Goal: Task Accomplishment & Management: Manage account settings

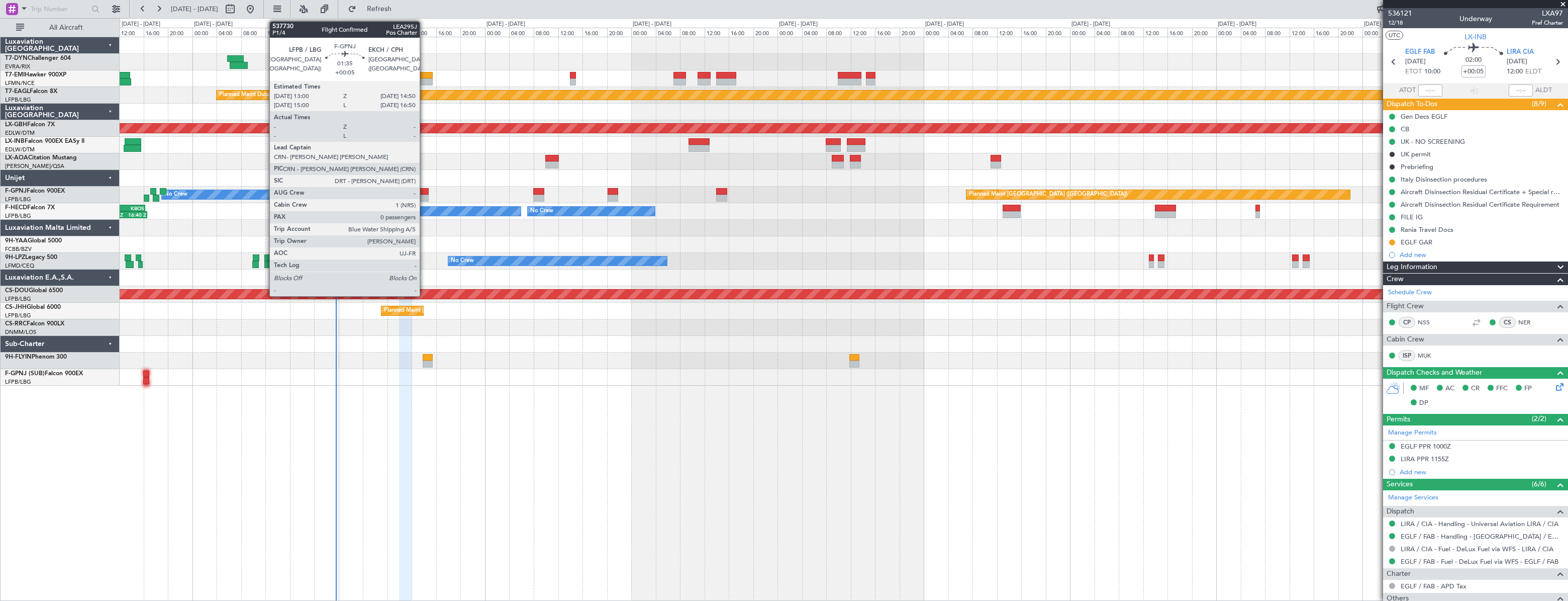
click at [424, 195] on div at bounding box center [423, 199] width 12 height 7
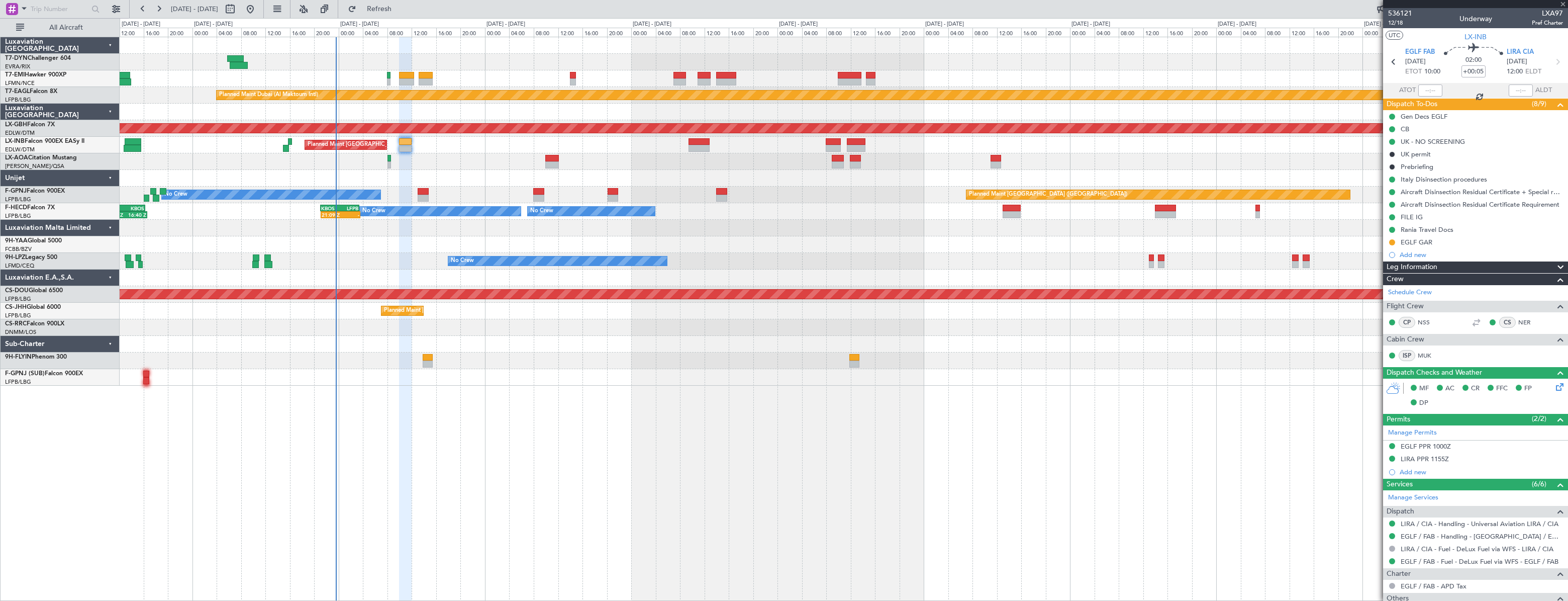
type input "0"
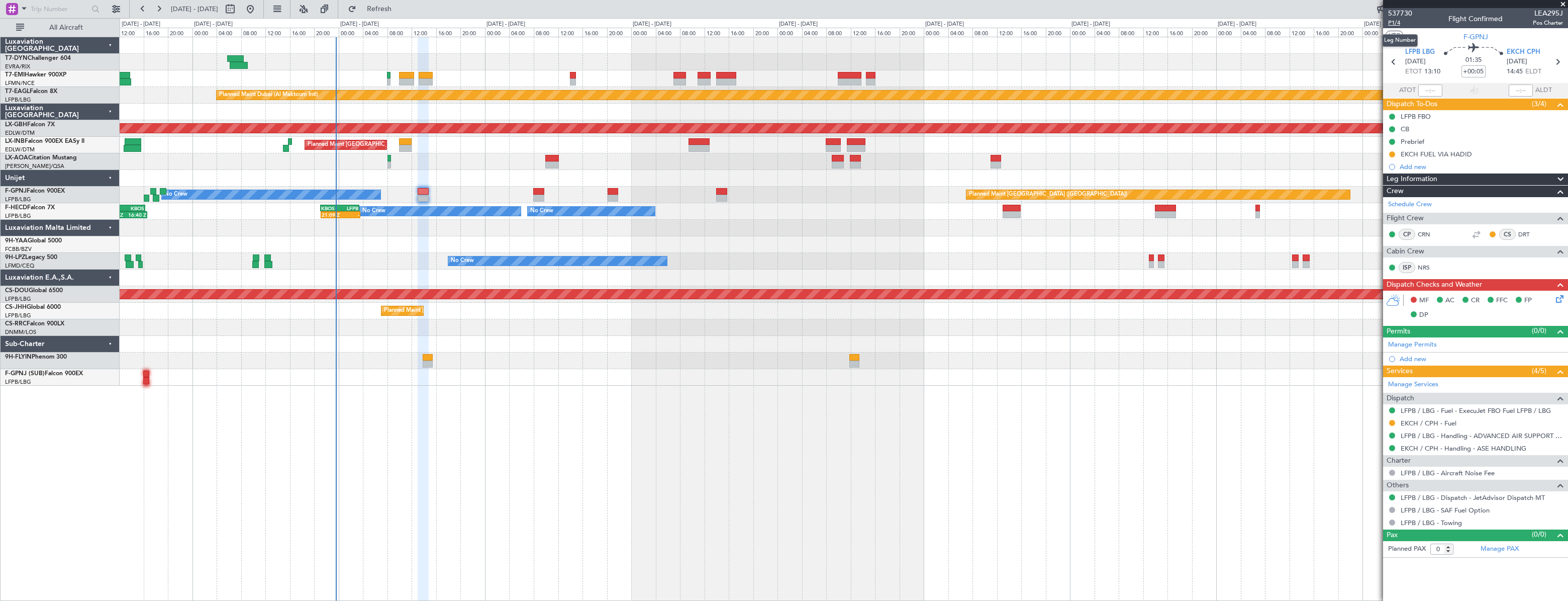
click at [1396, 24] on span "P1/4" at bounding box center [1400, 23] width 24 height 9
click at [1423, 433] on link "LFPB / LBG - Handling - ADVANCED AIR SUPPORT LFPB" at bounding box center [1482, 435] width 163 height 9
click at [1434, 434] on link "LFPB / LBG - Handling - ADVANCED AIR SUPPORT LFPB" at bounding box center [1482, 435] width 163 height 9
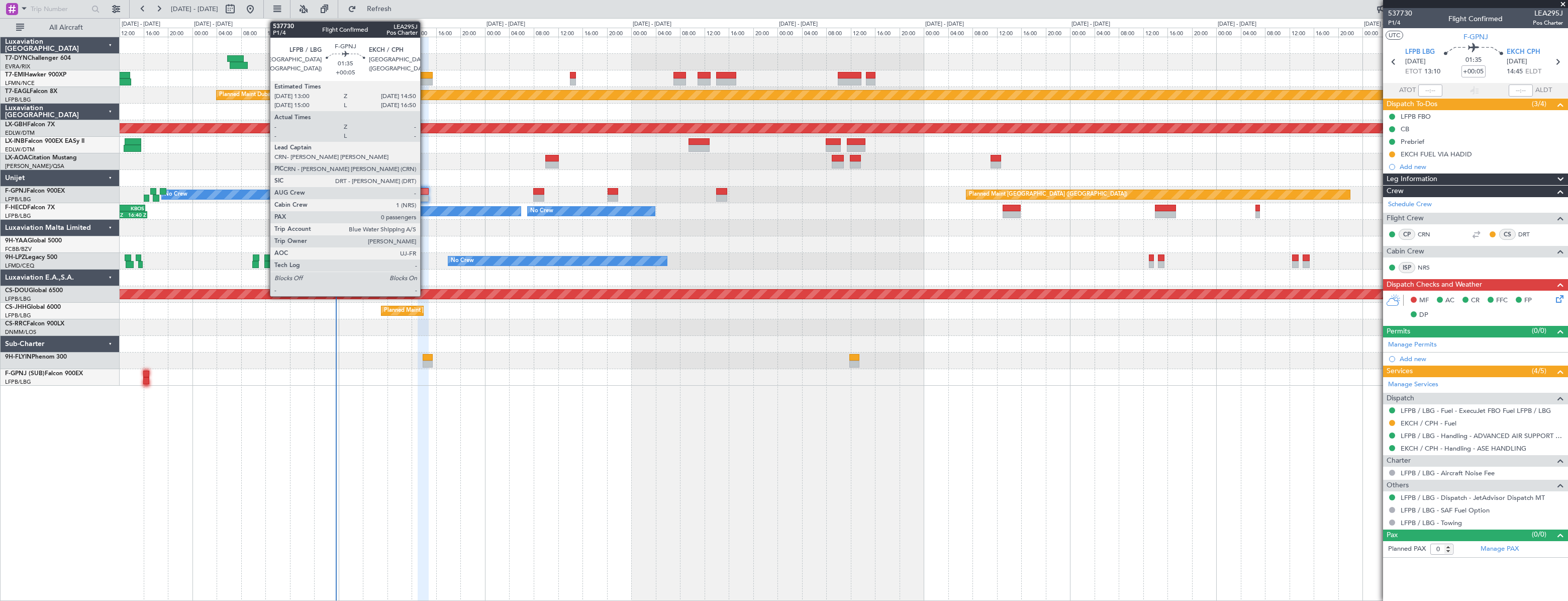
click at [425, 191] on div at bounding box center [423, 192] width 12 height 7
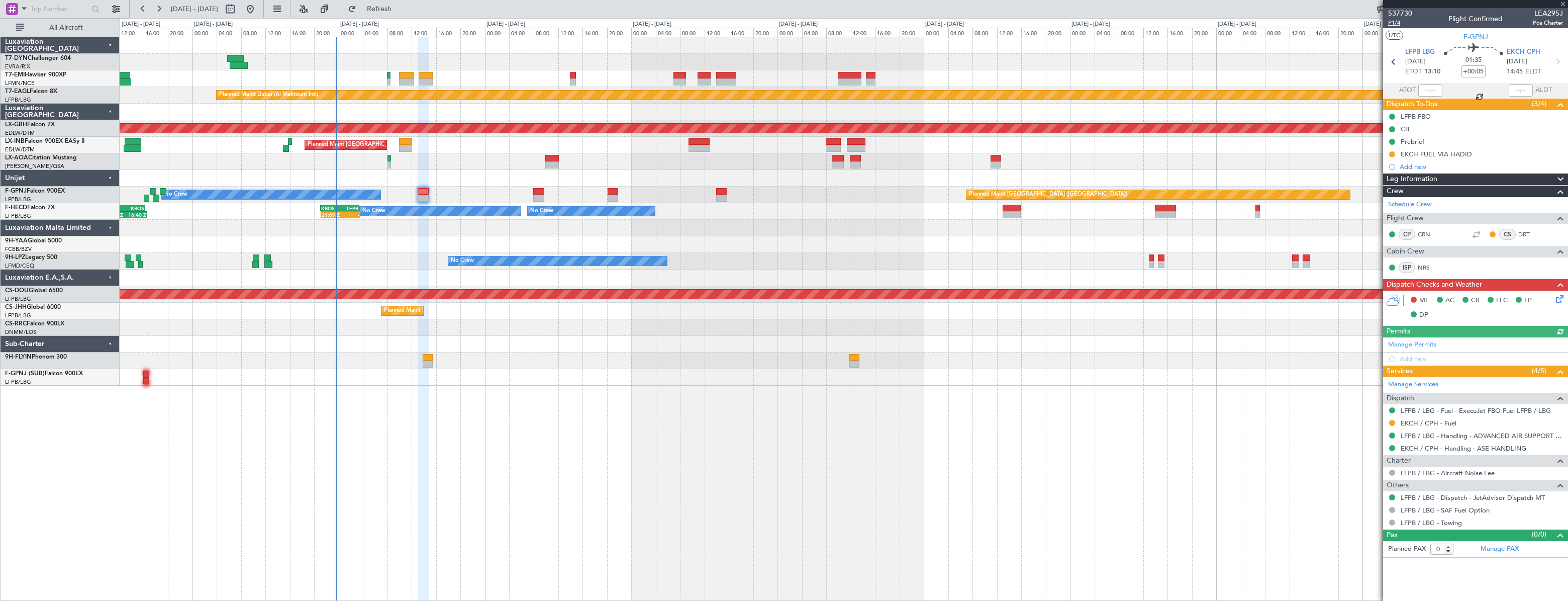
click at [1402, 26] on span "P1/4" at bounding box center [1400, 23] width 24 height 9
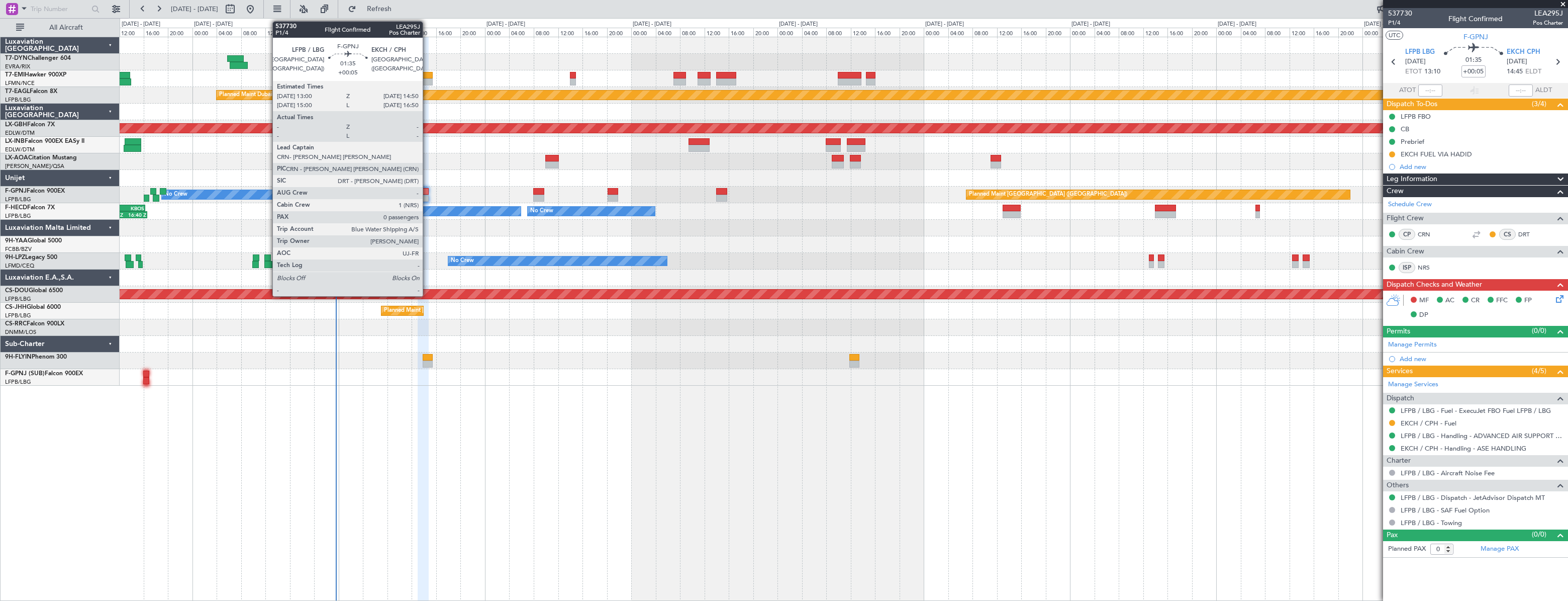
click at [427, 195] on div at bounding box center [423, 199] width 12 height 7
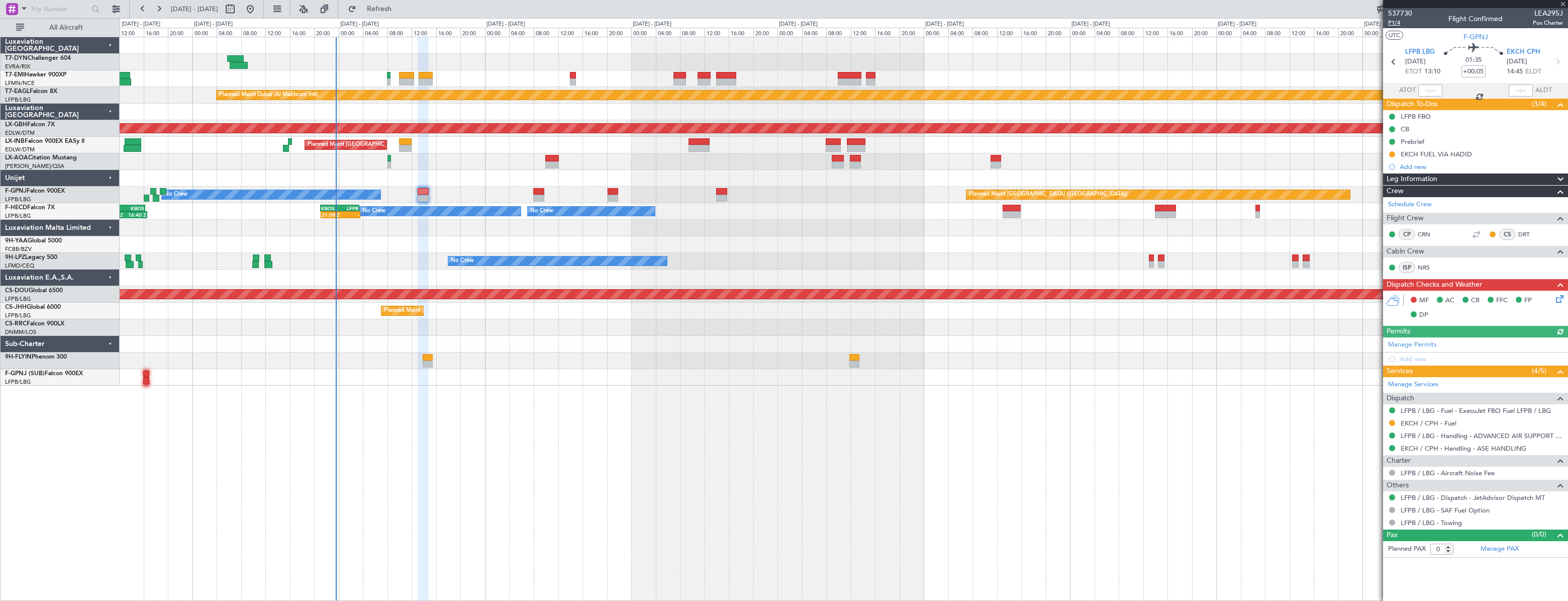
click at [1402, 24] on span "P1/4" at bounding box center [1400, 23] width 24 height 9
click at [1558, 300] on icon at bounding box center [1558, 297] width 8 height 8
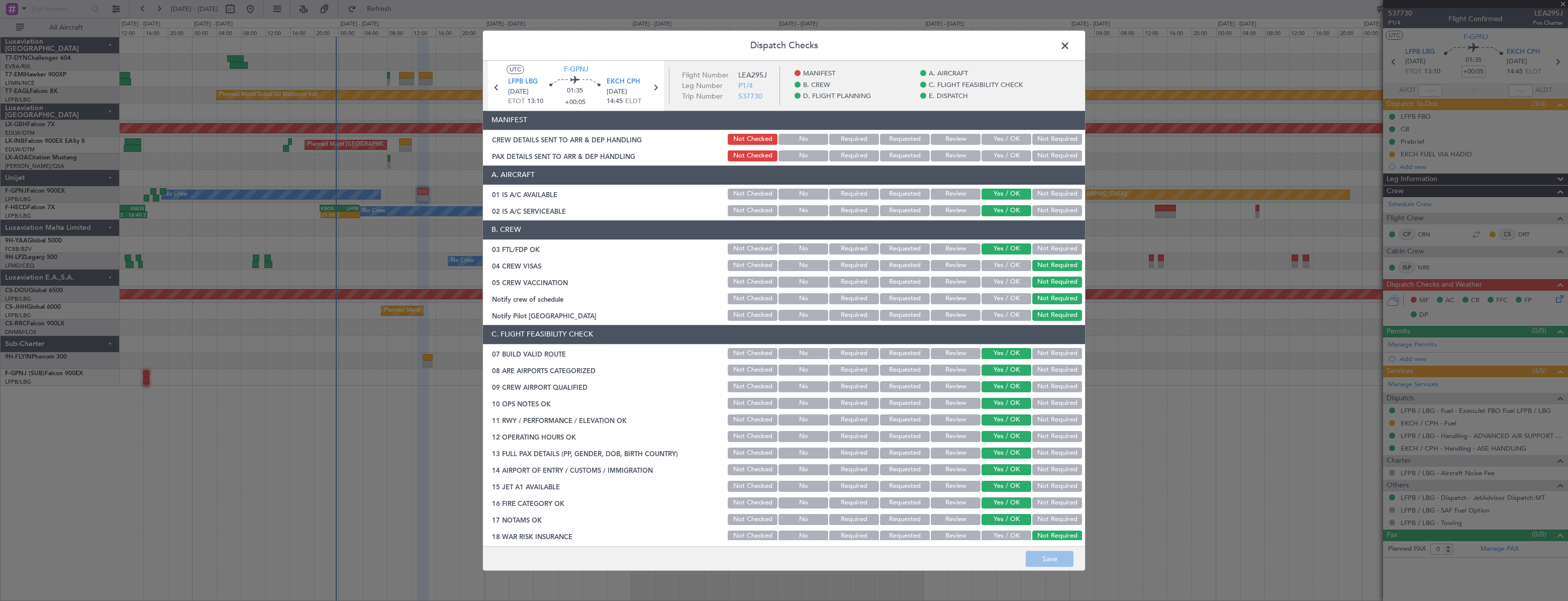
click at [987, 155] on button "Yes / OK" at bounding box center [1006, 156] width 50 height 11
click at [994, 140] on button "Yes / OK" at bounding box center [1006, 139] width 50 height 11
click at [1055, 559] on button "Save" at bounding box center [1049, 558] width 47 height 16
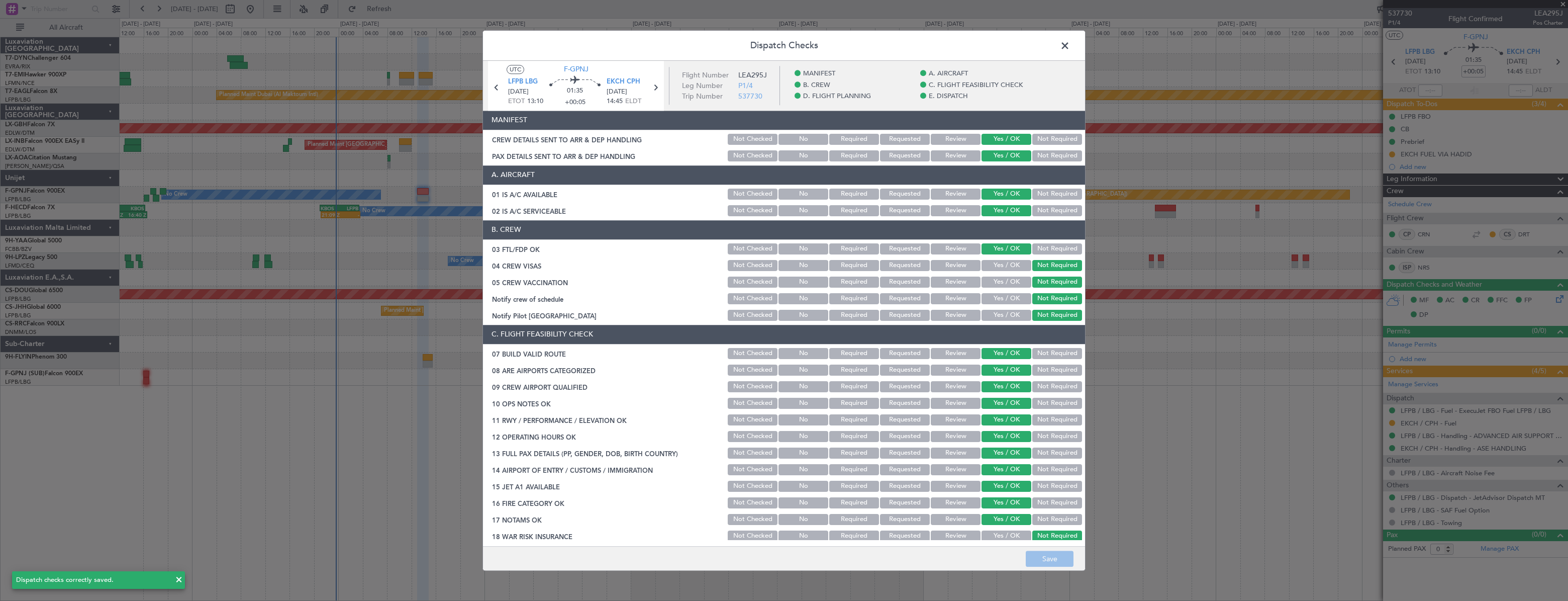
click at [1070, 51] on span at bounding box center [1070, 48] width 0 height 20
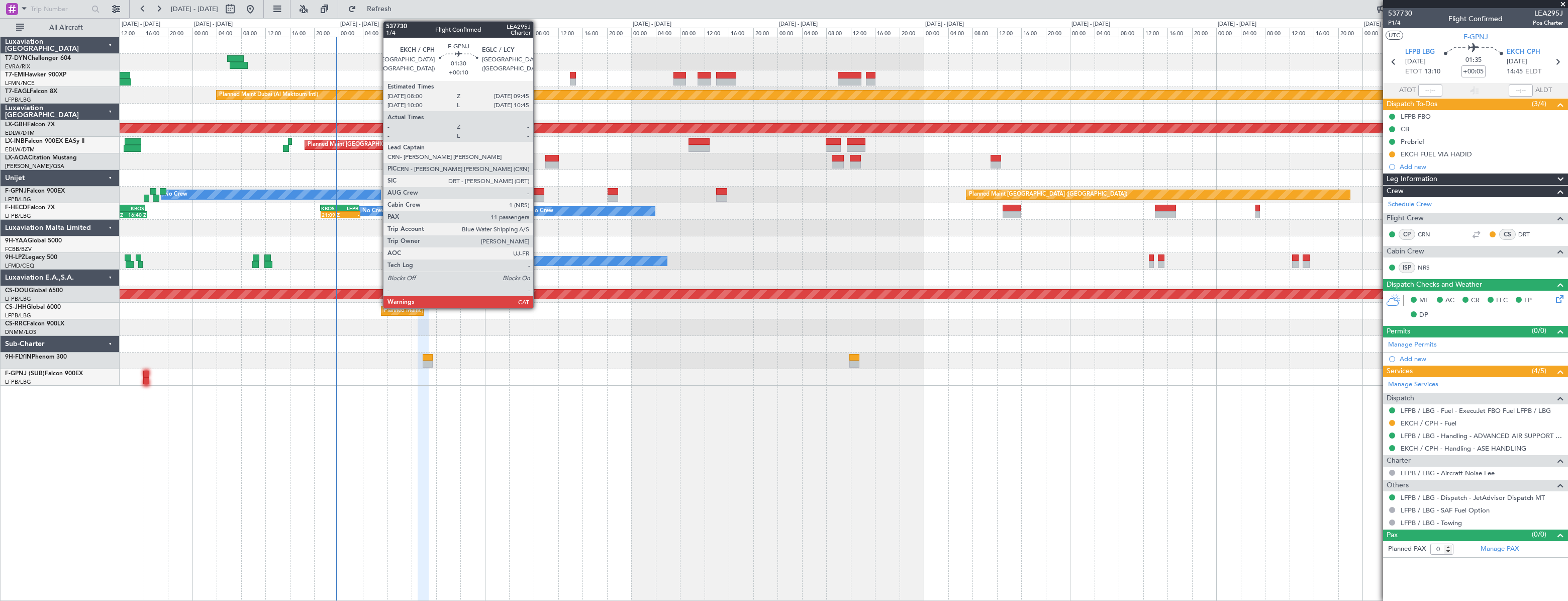
click at [537, 191] on div at bounding box center [539, 192] width 11 height 7
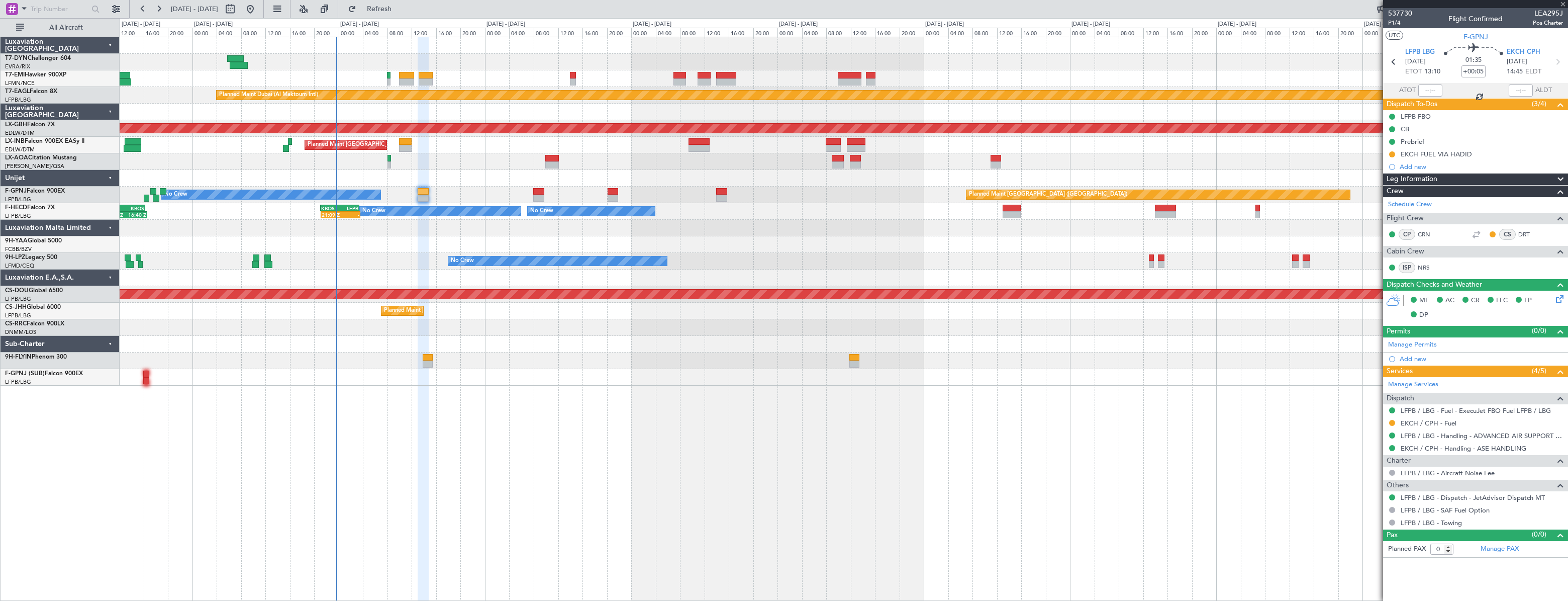
type input "+00:10"
type input "11"
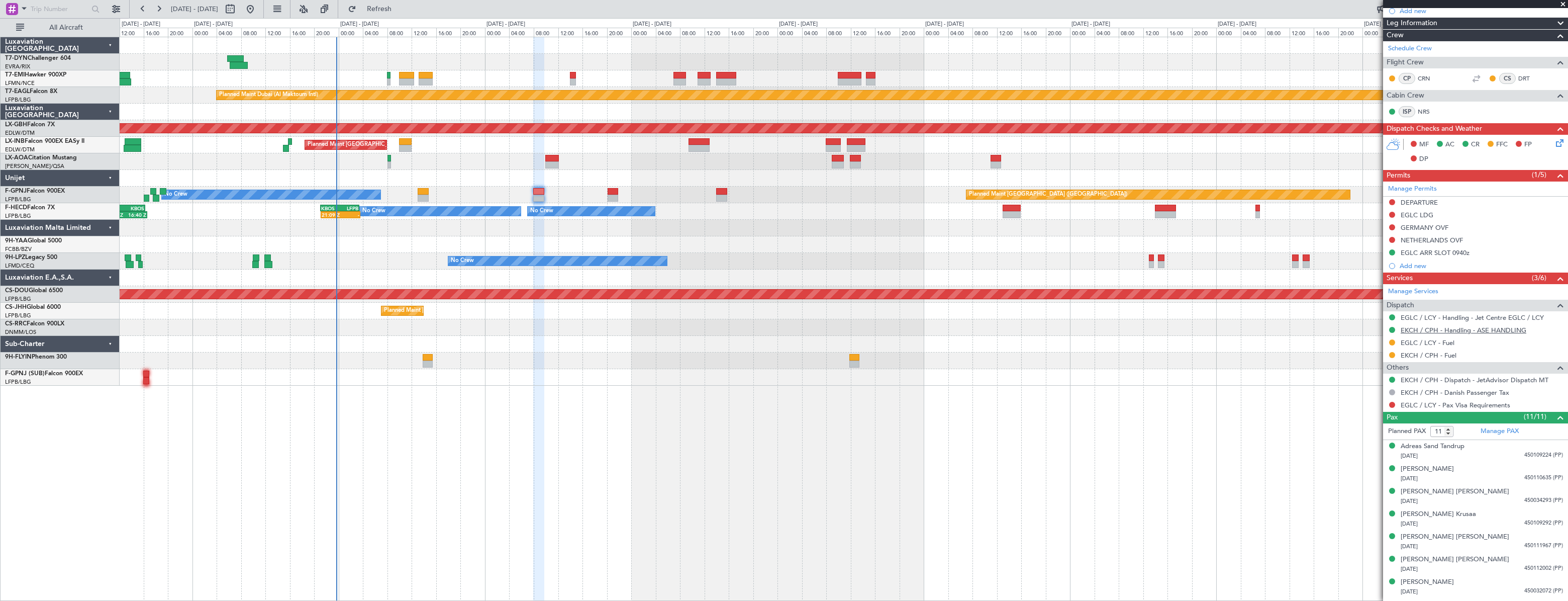
scroll to position [156, 0]
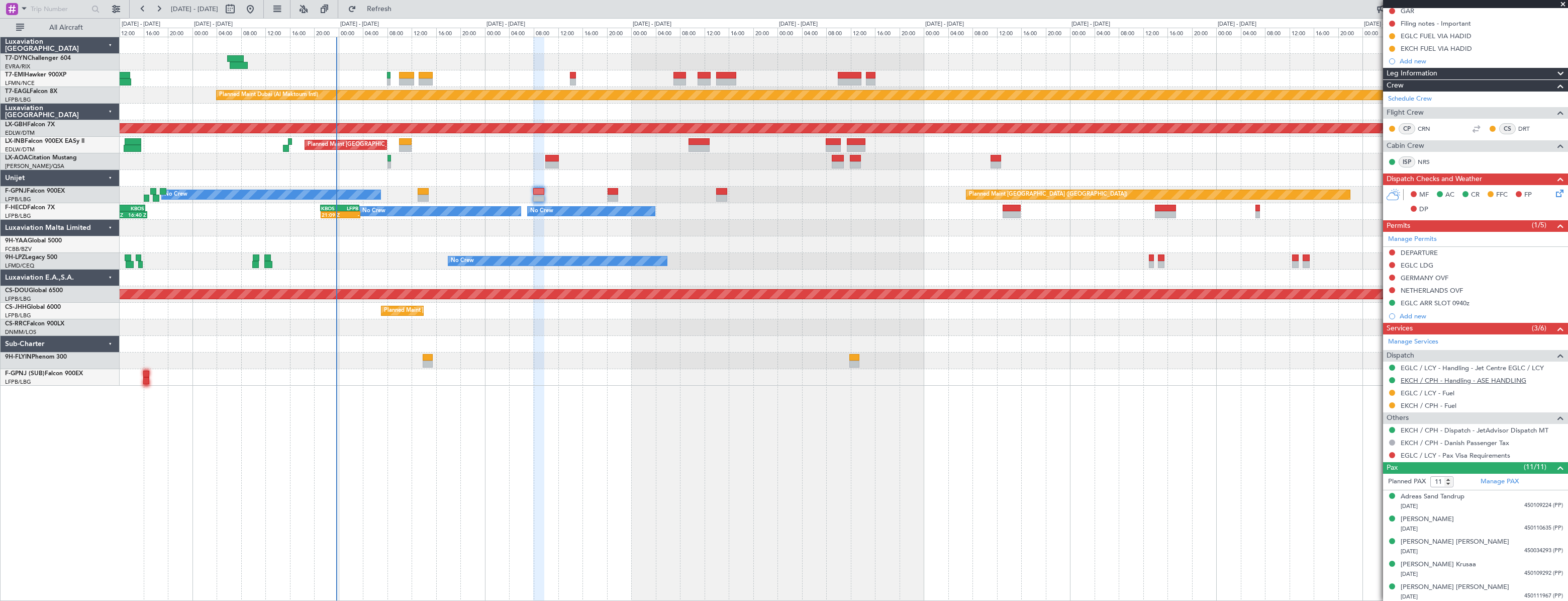
click at [1431, 382] on link "EKCH / CPH - Handling - ASE HANDLING" at bounding box center [1463, 381] width 125 height 9
click at [1434, 365] on link "EGLC / LCY - Handling - Jet Centre EGLC / LCY" at bounding box center [1472, 368] width 143 height 9
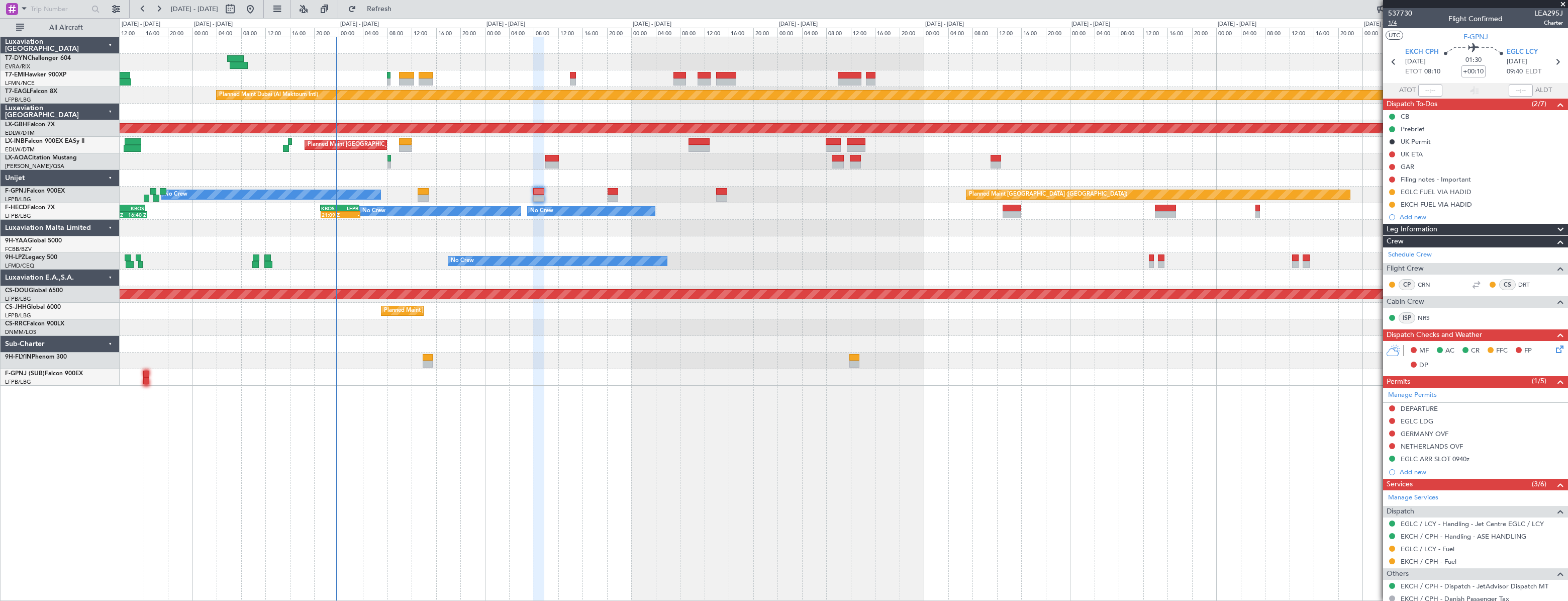
click at [1392, 25] on span "1/4" at bounding box center [1400, 23] width 24 height 9
click at [1554, 343] on icon at bounding box center [1558, 347] width 8 height 8
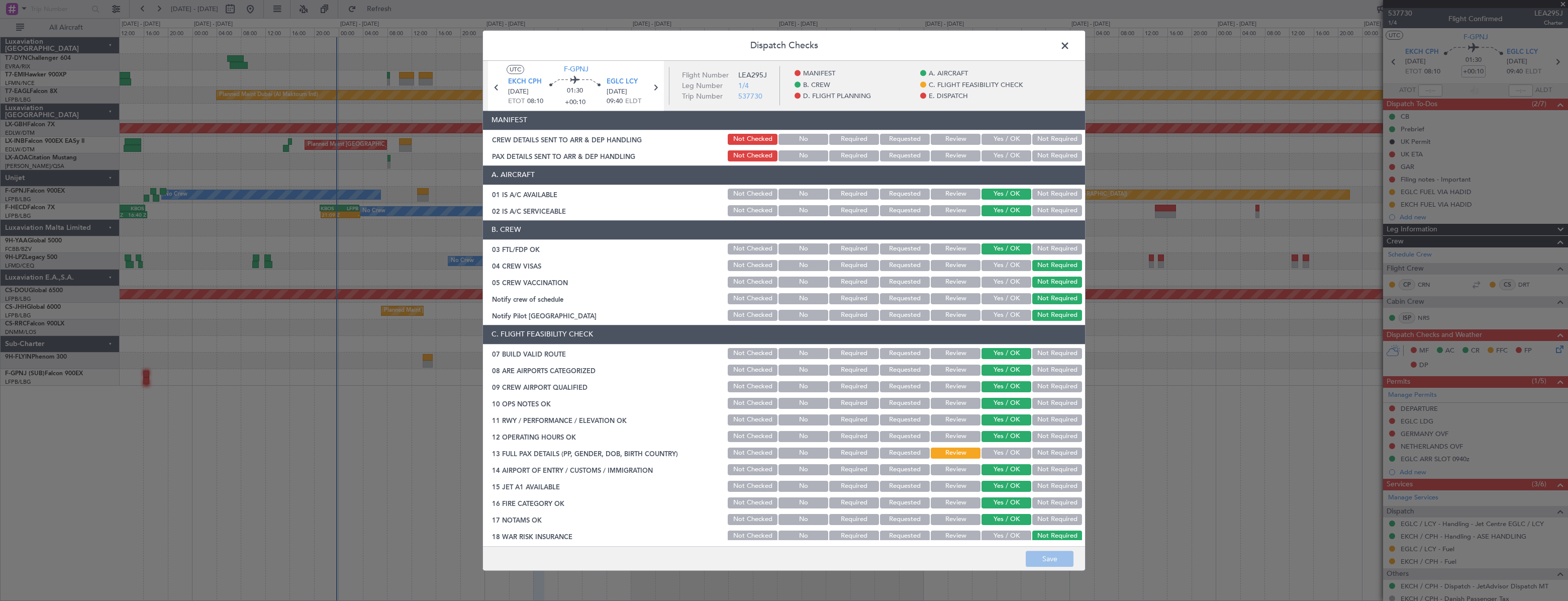
click at [1005, 139] on button "Yes / OK" at bounding box center [1006, 139] width 50 height 11
click at [1002, 161] on div "Yes / OK" at bounding box center [1005, 155] width 51 height 14
click at [999, 156] on button "Yes / OK" at bounding box center [1006, 156] width 50 height 11
click at [1058, 561] on button "Save" at bounding box center [1049, 558] width 47 height 16
drag, startPoint x: 1068, startPoint y: 42, endPoint x: 1063, endPoint y: 44, distance: 5.4
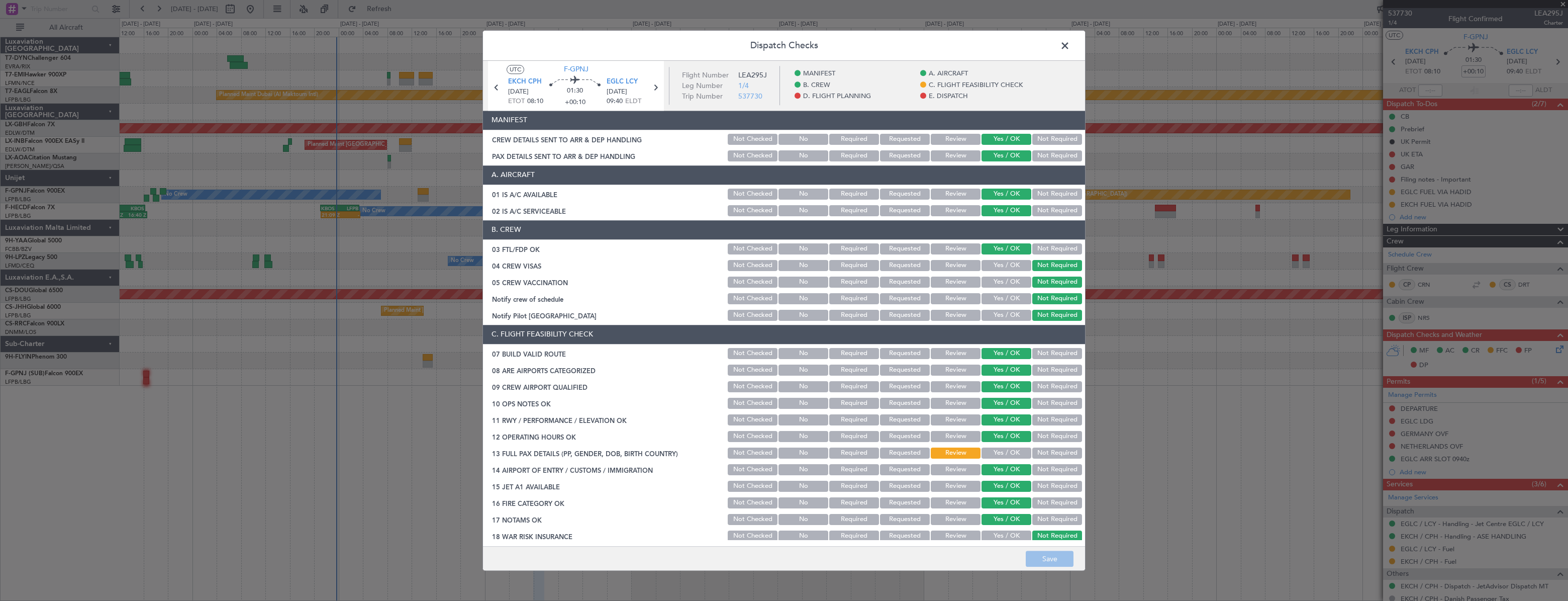
click at [1070, 42] on span at bounding box center [1070, 48] width 0 height 20
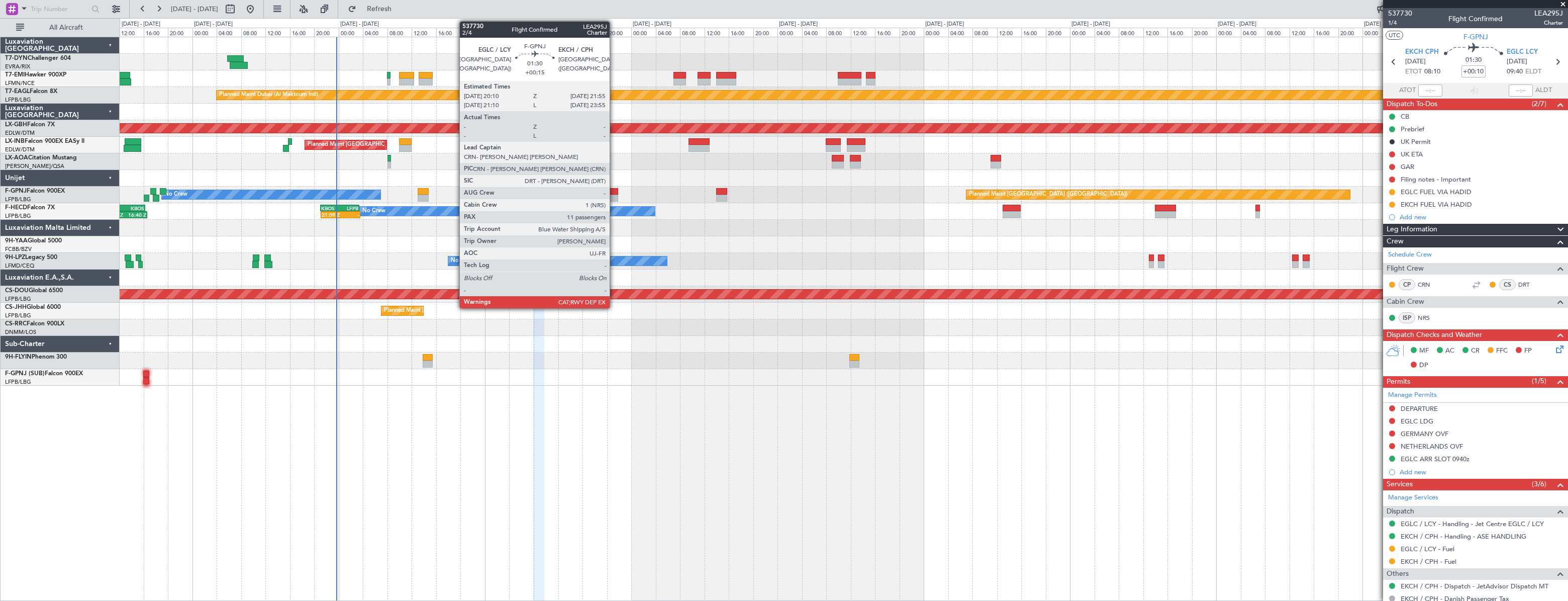
click at [614, 195] on div at bounding box center [613, 199] width 11 height 7
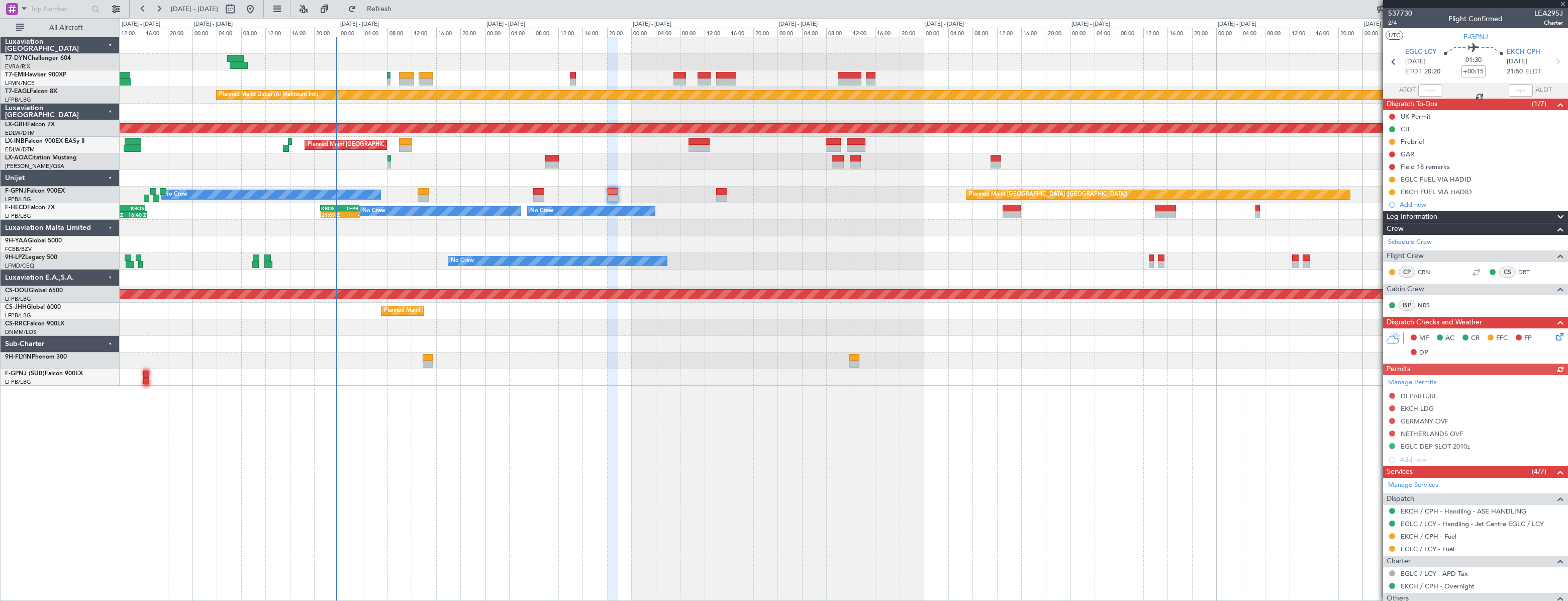
click at [1556, 336] on icon at bounding box center [1558, 334] width 8 height 8
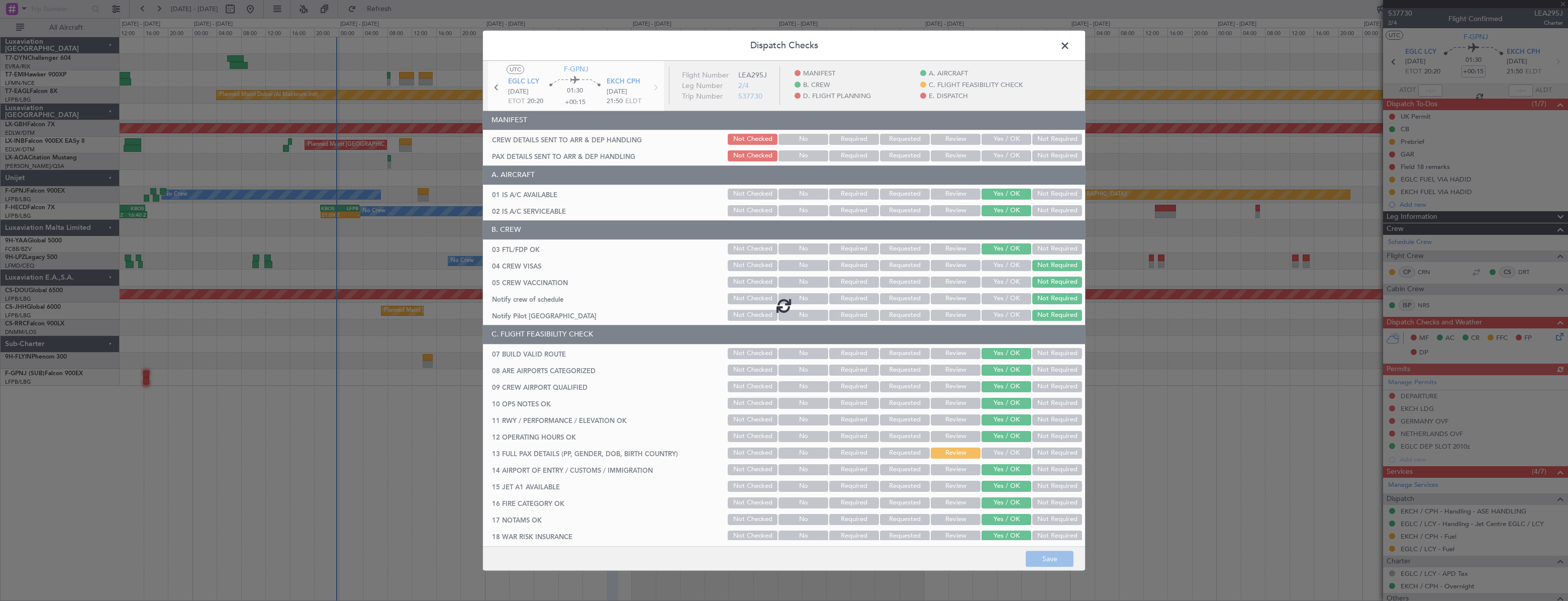
click at [990, 139] on div at bounding box center [783, 306] width 602 height 490
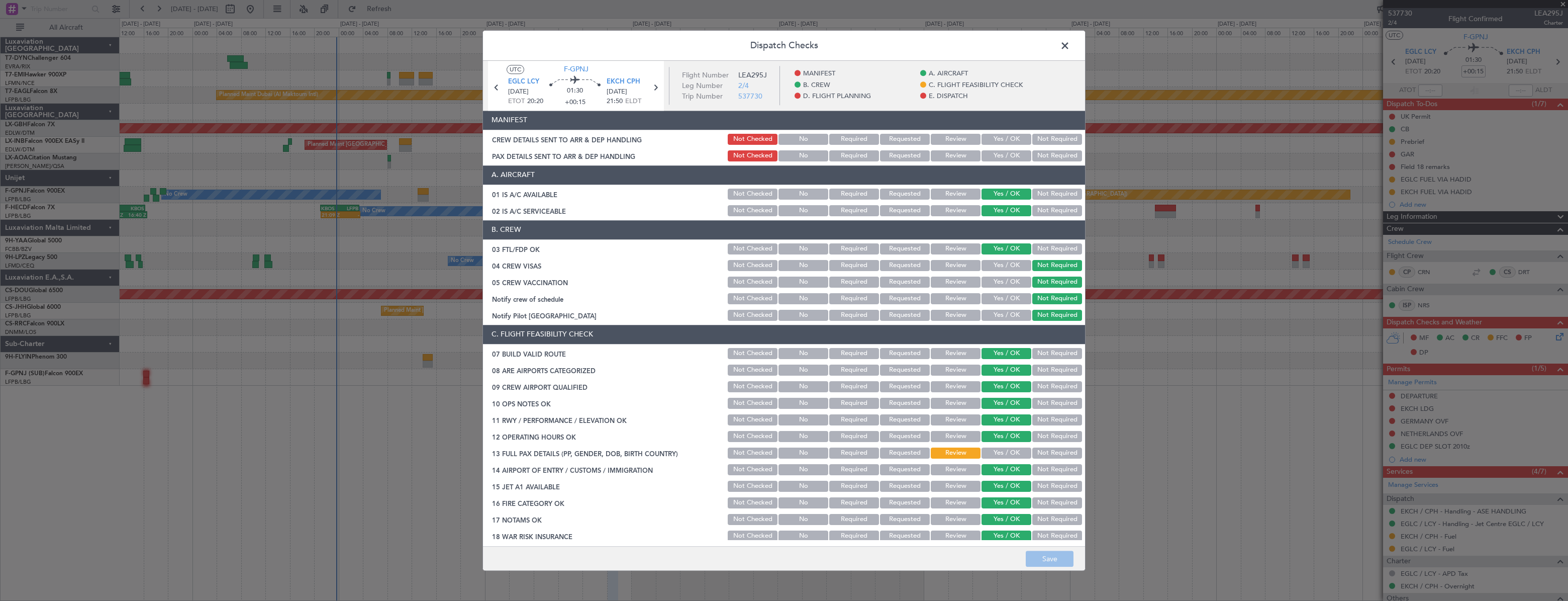
click at [998, 154] on button "Yes / OK" at bounding box center [1006, 156] width 50 height 11
click at [1002, 139] on button "Yes / OK" at bounding box center [1006, 139] width 50 height 11
click at [1056, 564] on button "Save" at bounding box center [1049, 558] width 47 height 16
click at [1070, 45] on span at bounding box center [1070, 48] width 0 height 20
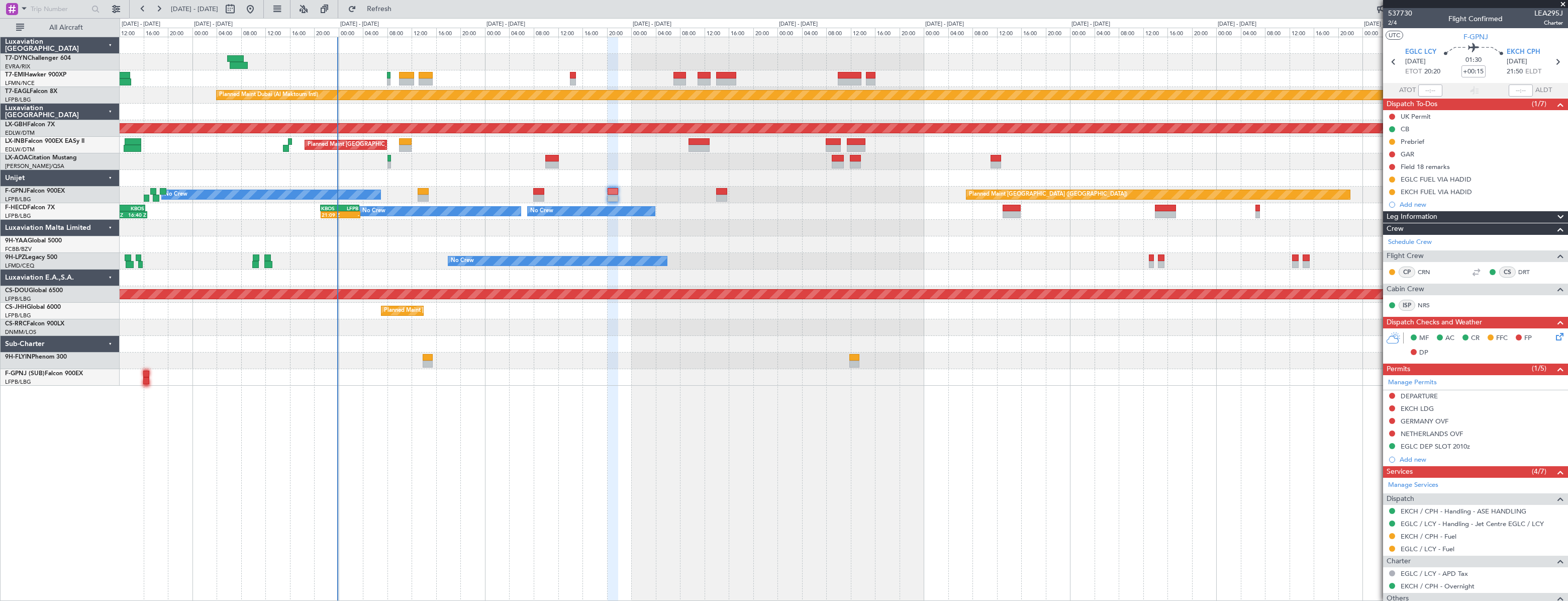
scroll to position [304, 0]
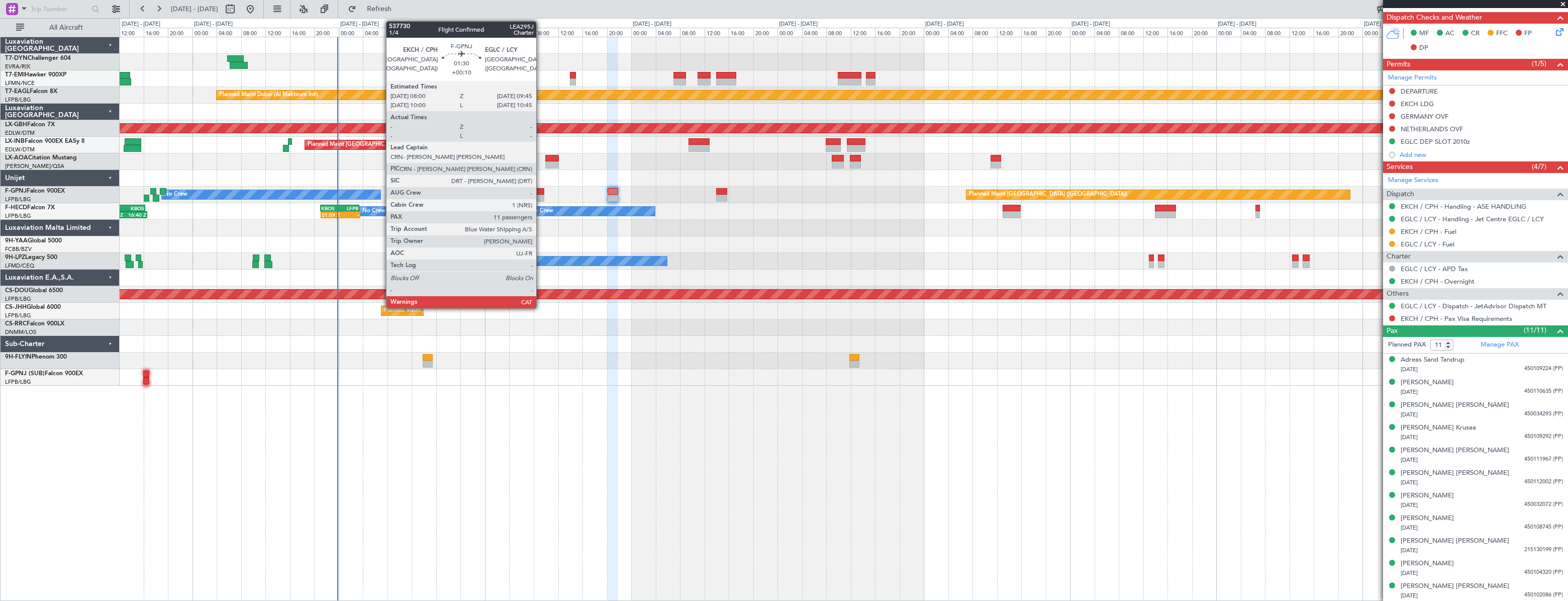
click at [541, 190] on div at bounding box center [539, 192] width 11 height 7
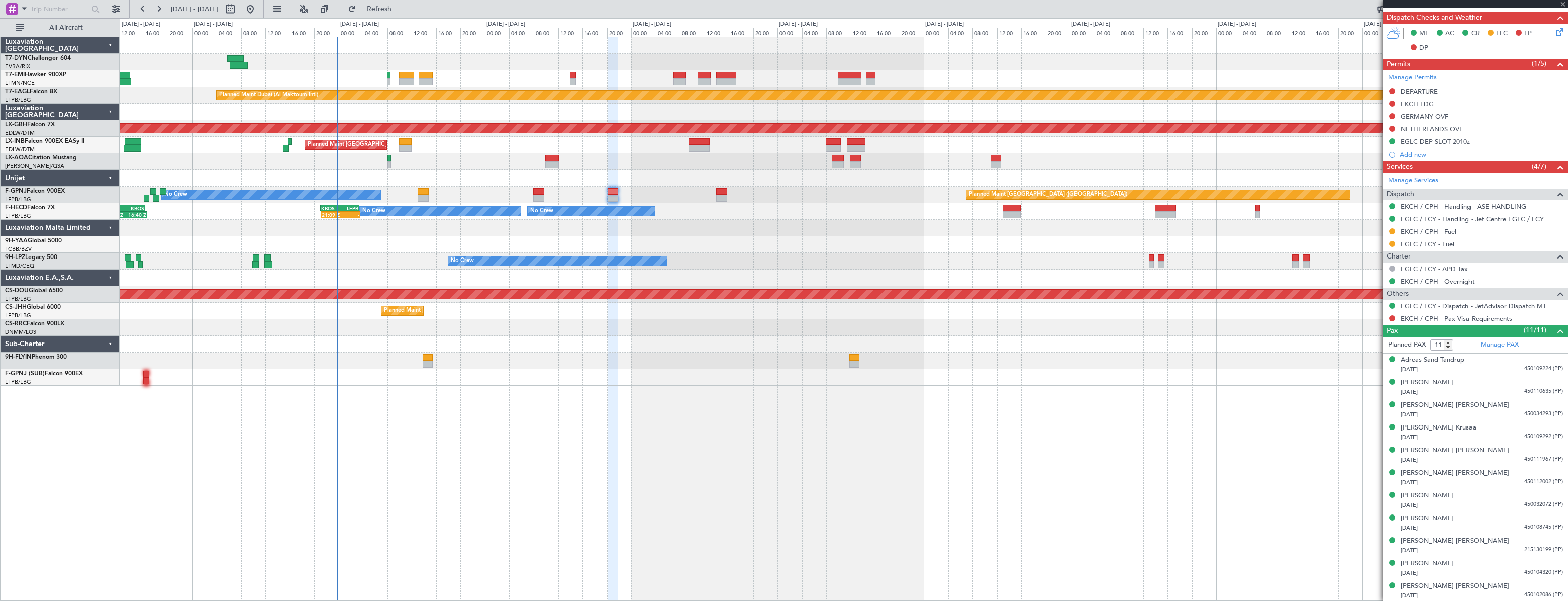
scroll to position [0, 0]
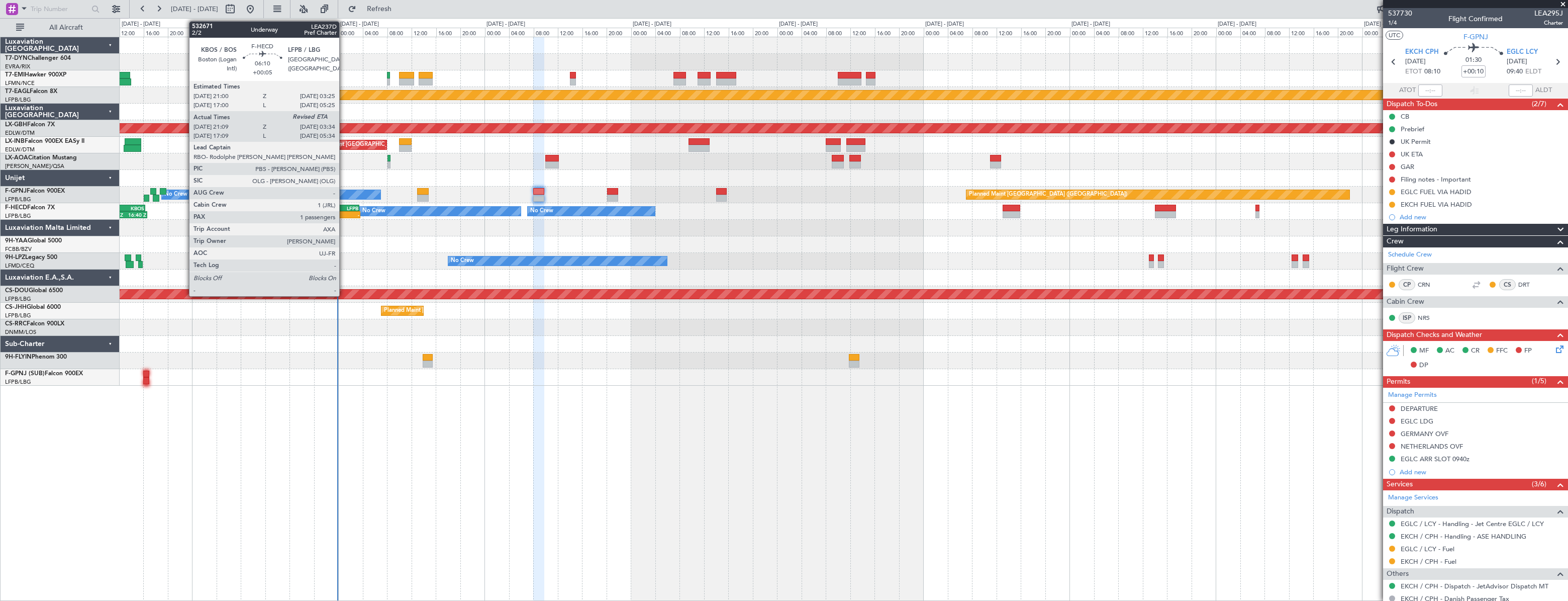
click at [344, 206] on div "LFPB" at bounding box center [349, 208] width 19 height 6
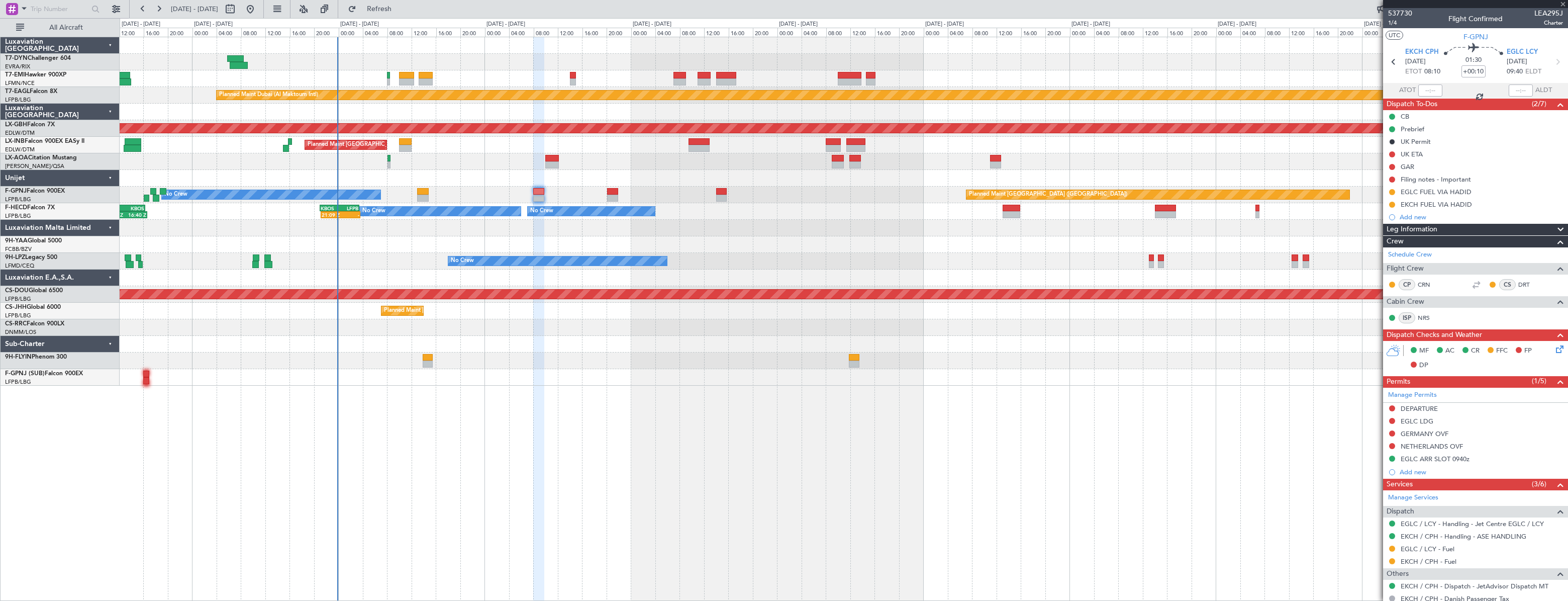
type input "+00:05"
type input "21:19"
type input "1"
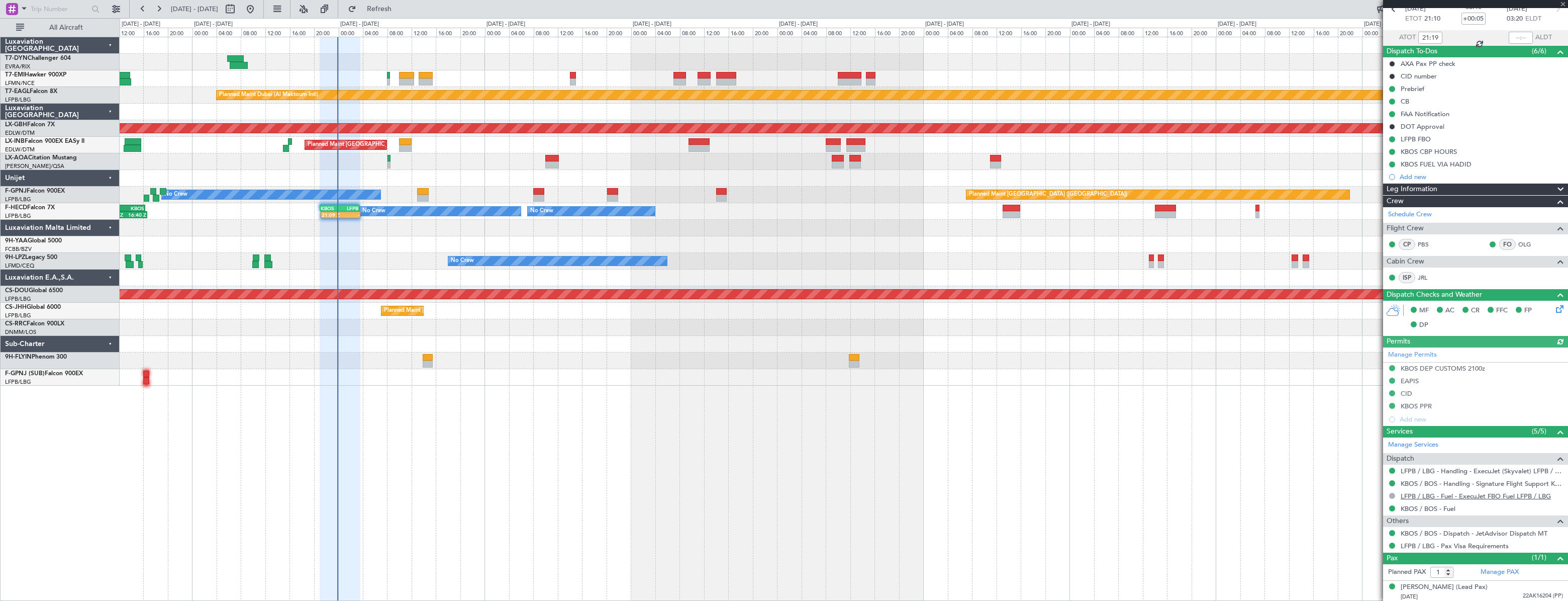
scroll to position [54, 0]
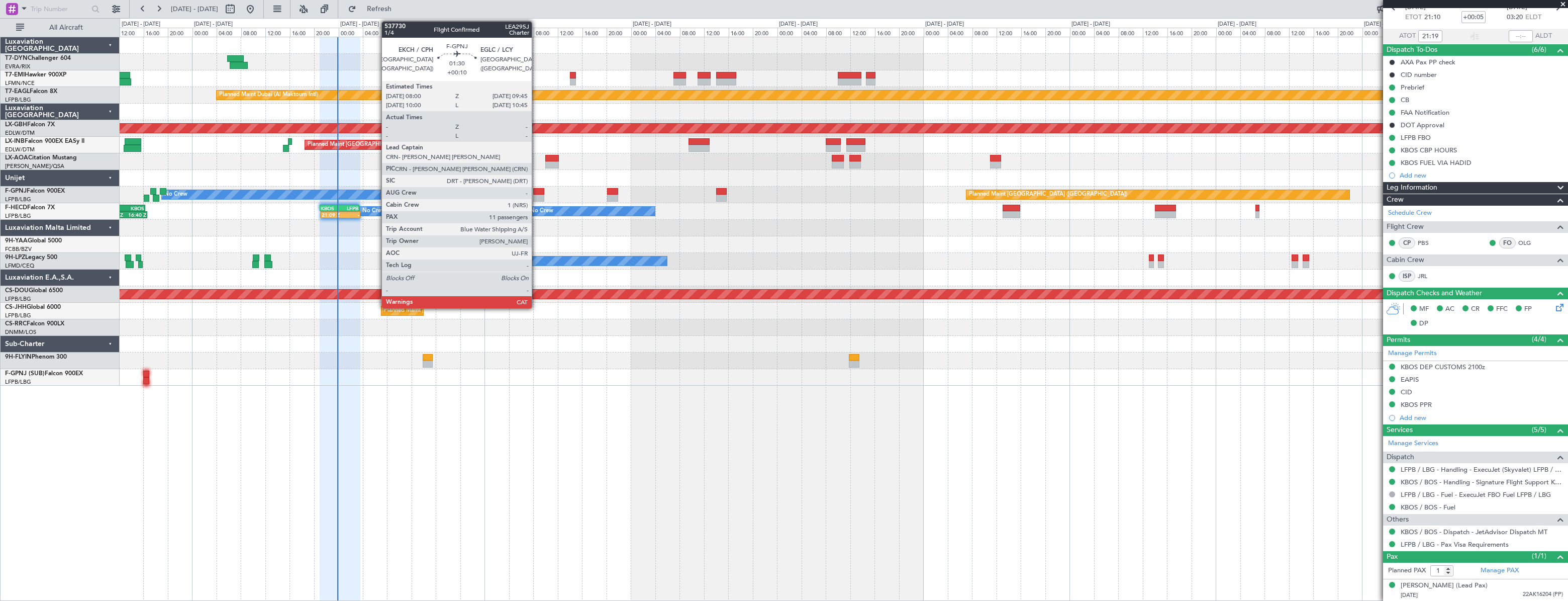
click at [538, 191] on div at bounding box center [539, 192] width 11 height 7
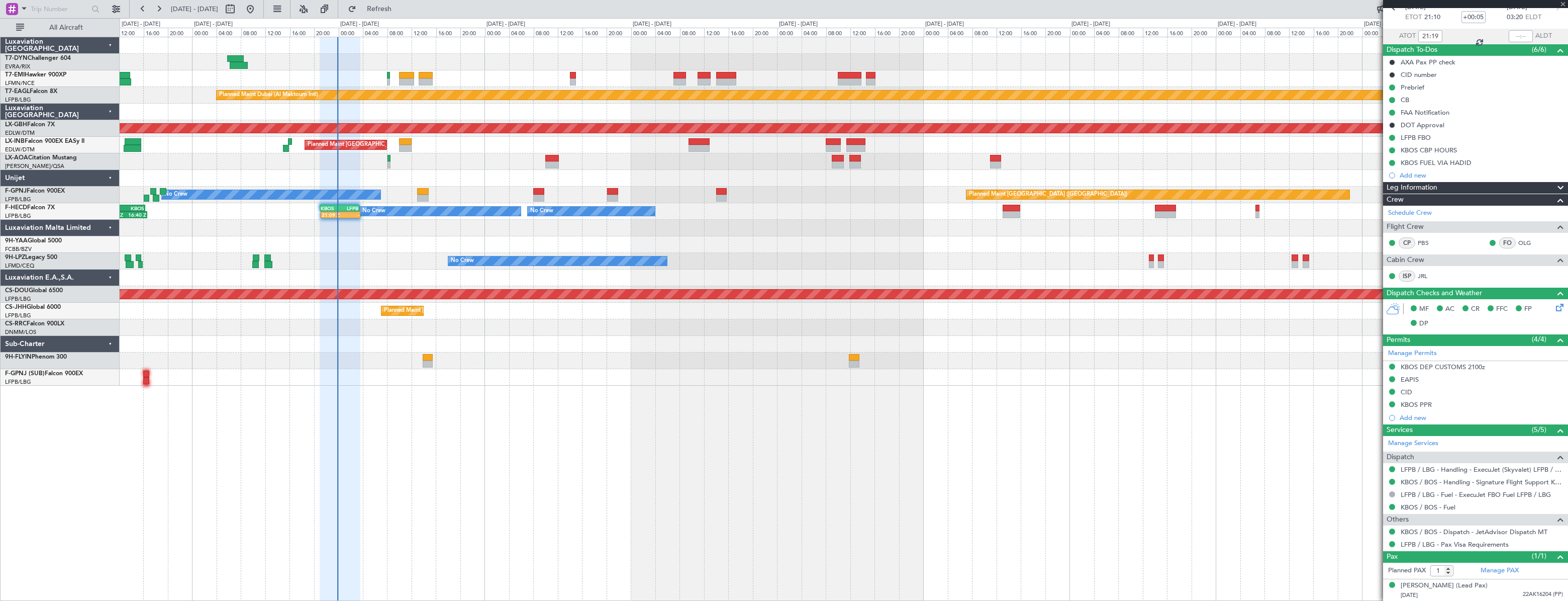
type input "+00:10"
type input "11"
